Goal: Navigation & Orientation: Find specific page/section

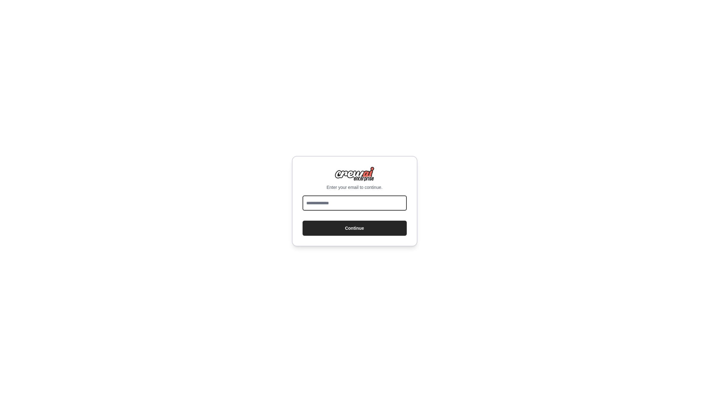
click at [323, 207] on input "email" at bounding box center [355, 202] width 104 height 15
type input "**********"
click at [344, 229] on button "Continue" at bounding box center [355, 227] width 104 height 15
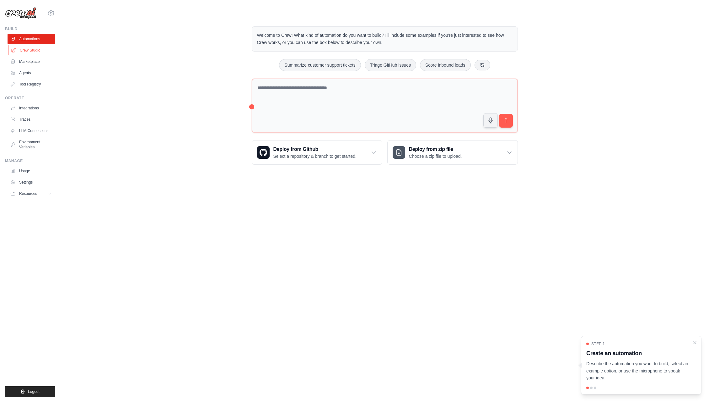
click at [30, 50] on link "Crew Studio" at bounding box center [31, 50] width 47 height 10
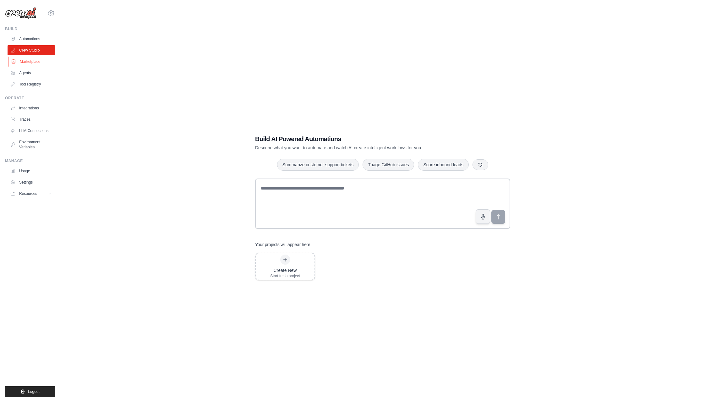
click at [39, 62] on link "Marketplace" at bounding box center [31, 62] width 47 height 10
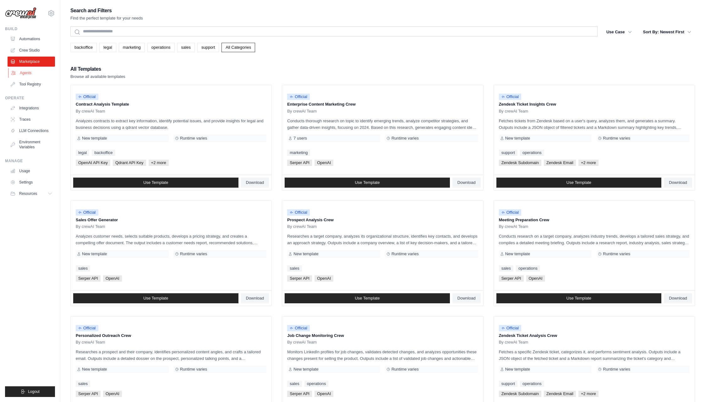
click at [27, 77] on link "Agents" at bounding box center [31, 73] width 47 height 10
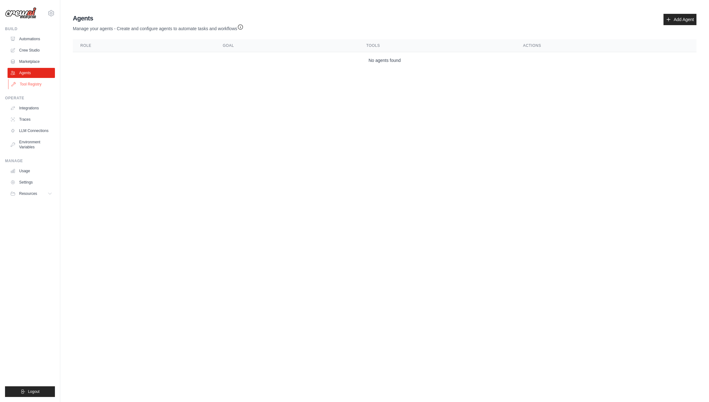
click at [33, 87] on link "Tool Registry" at bounding box center [31, 84] width 47 height 10
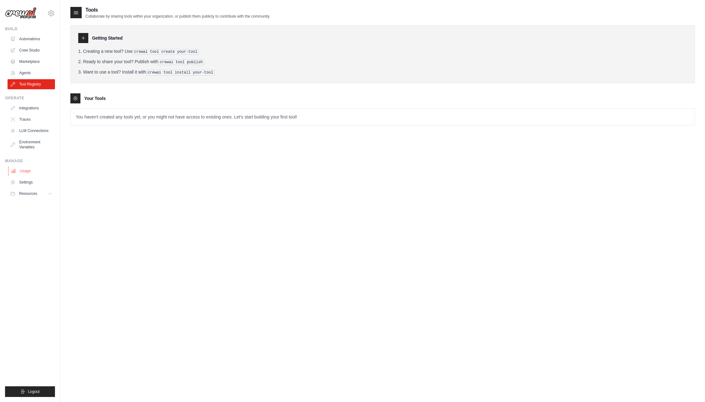
click at [27, 173] on link "Usage" at bounding box center [31, 171] width 47 height 10
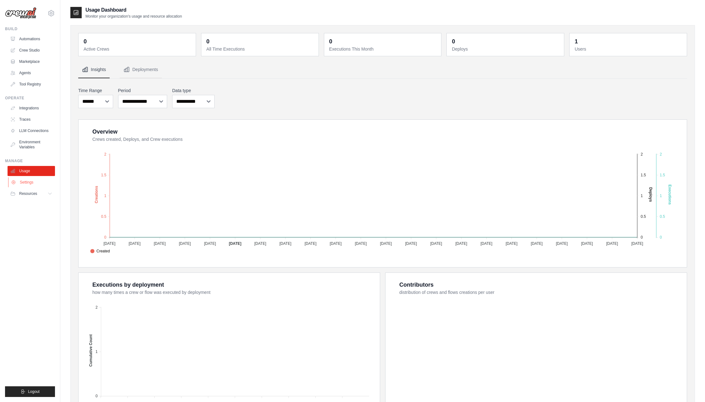
click at [29, 179] on link "Settings" at bounding box center [31, 182] width 47 height 10
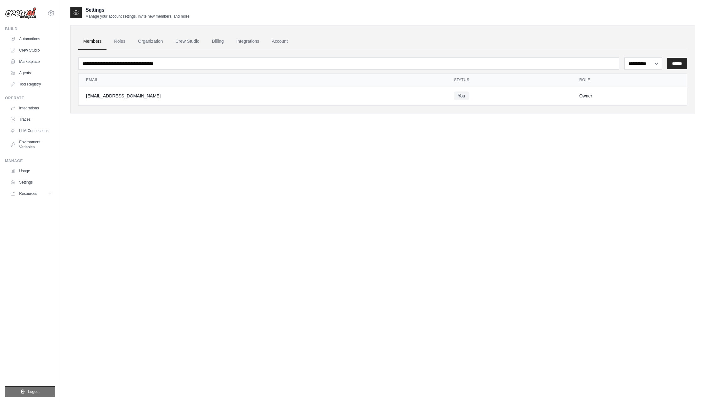
click at [41, 386] on button "Logout" at bounding box center [30, 391] width 50 height 11
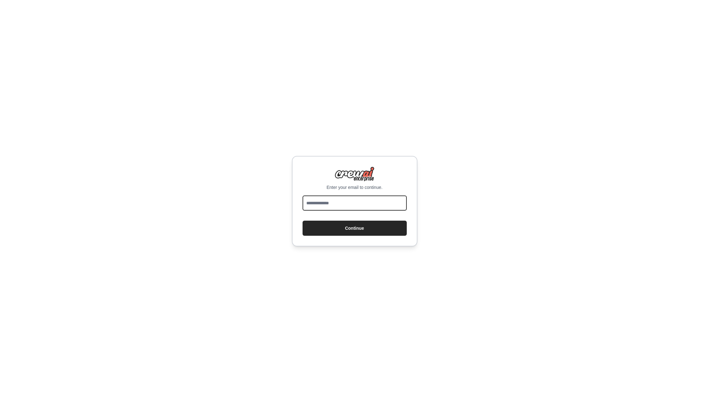
click at [338, 205] on input "email" at bounding box center [355, 202] width 104 height 15
type input "**********"
click at [348, 230] on button "Continue" at bounding box center [355, 227] width 104 height 15
